Goal: Check status: Check status

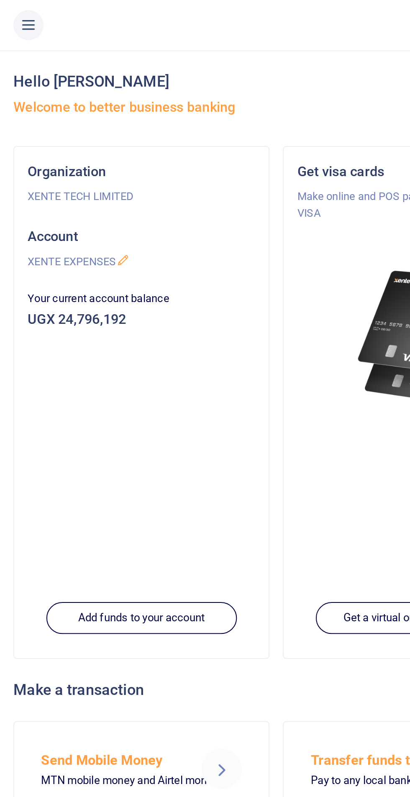
click at [17, 8] on icon at bounding box center [14, 12] width 8 height 9
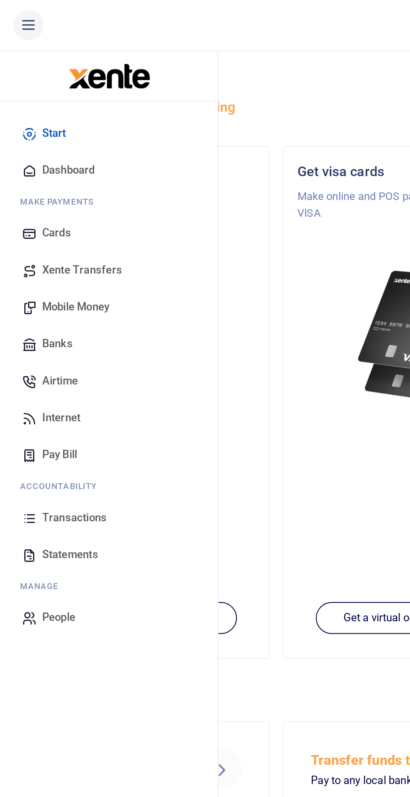
click at [44, 255] on span "Transactions" at bounding box center [37, 258] width 32 height 8
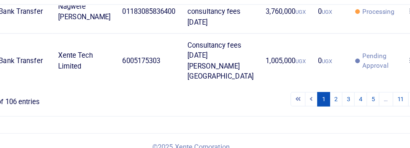
scroll to position [425, 0]
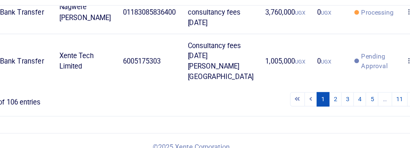
click at [374, 3] on icon at bounding box center [376, 0] width 5 height 6
click at [339, 125] on link "View details" at bounding box center [340, 131] width 66 height 12
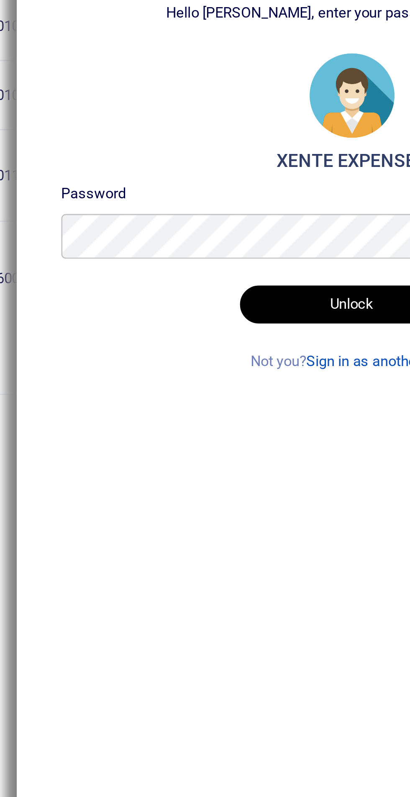
scroll to position [55, 0]
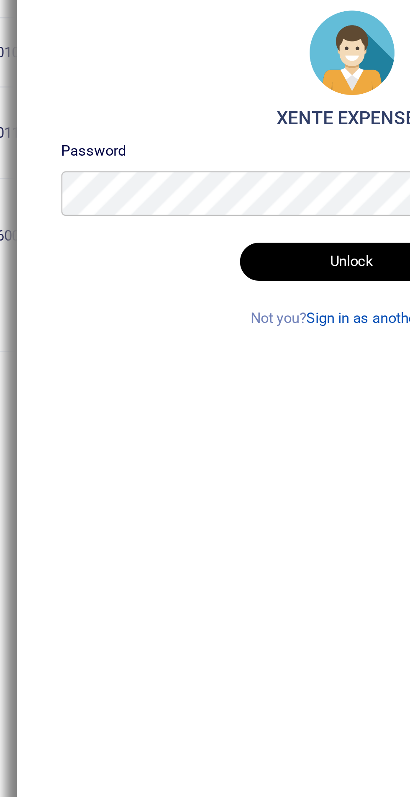
click at [288, 476] on button "Unlock" at bounding box center [285, 468] width 84 height 14
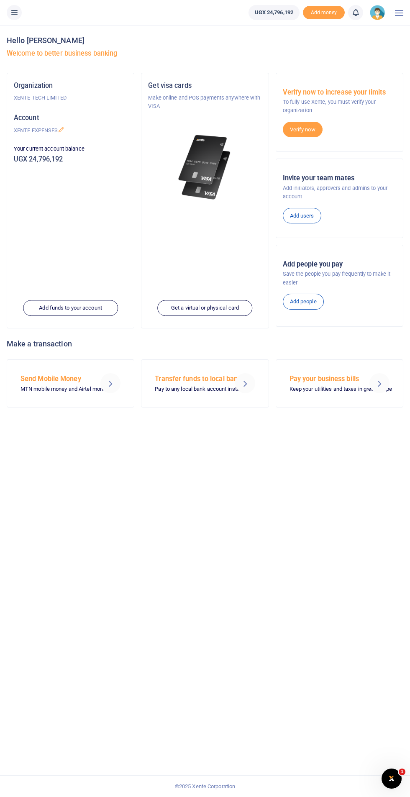
click at [15, 13] on icon at bounding box center [14, 12] width 8 height 9
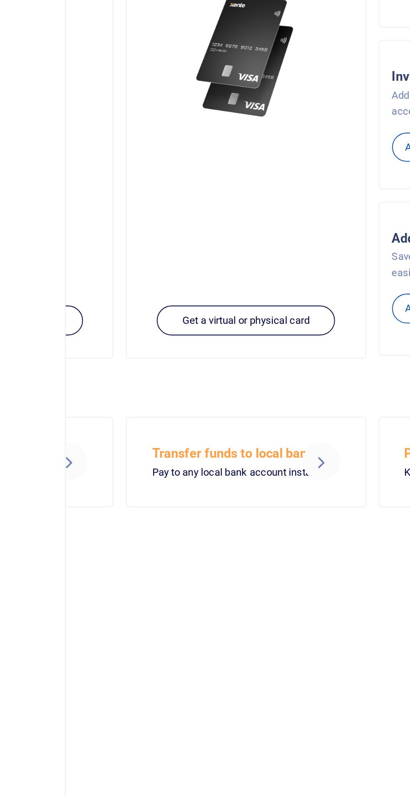
scroll to position [3, 0]
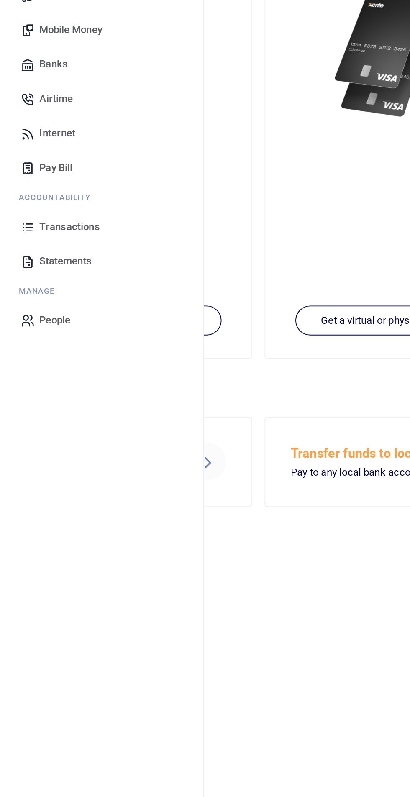
click at [38, 258] on span "Transactions" at bounding box center [37, 258] width 32 height 8
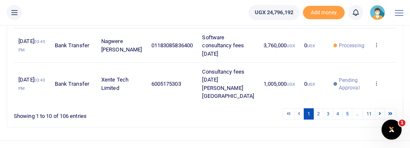
scroll to position [374, 0]
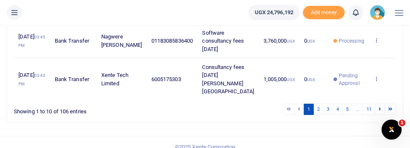
click at [374, 14] on link at bounding box center [376, 11] width 5 height 6
click at [348, 140] on link "View details" at bounding box center [340, 141] width 66 height 12
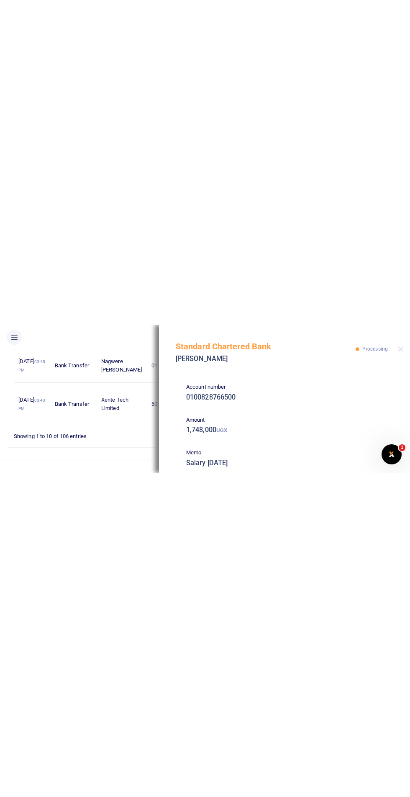
scroll to position [0, 0]
